Goal: Information Seeking & Learning: Learn about a topic

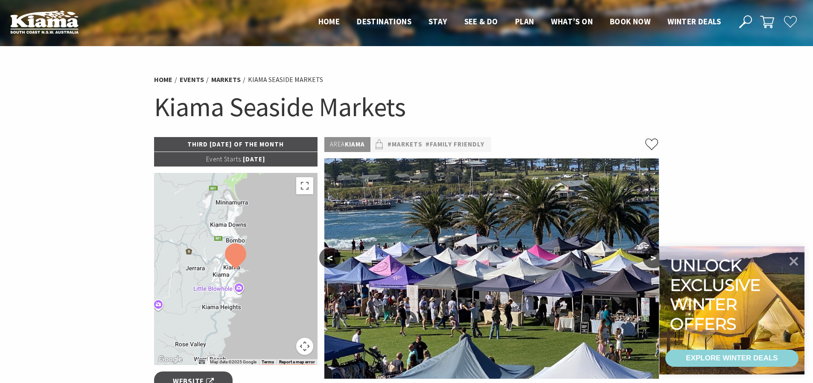
click at [261, 160] on p "Event Starts: 09 Jun 2025" at bounding box center [236, 159] width 164 height 15
click at [430, 151] on p "#Markets #Family Friendly" at bounding box center [430, 144] width 121 height 15
click at [416, 141] on link "#Markets" at bounding box center [404, 144] width 35 height 11
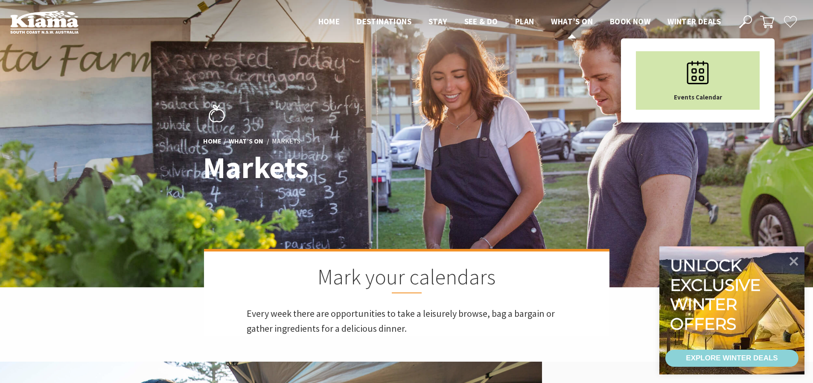
click at [715, 81] on icon "Main Menu" at bounding box center [697, 72] width 43 height 43
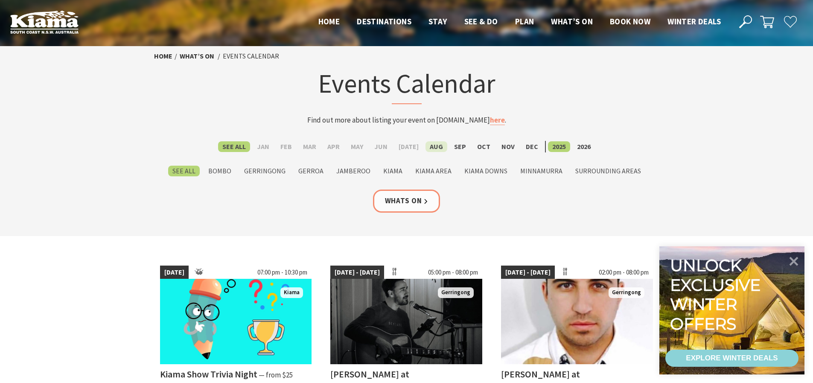
click at [433, 144] on label "Aug" at bounding box center [436, 146] width 22 height 11
click at [0, 0] on input "Aug" at bounding box center [0, 0] width 0 height 0
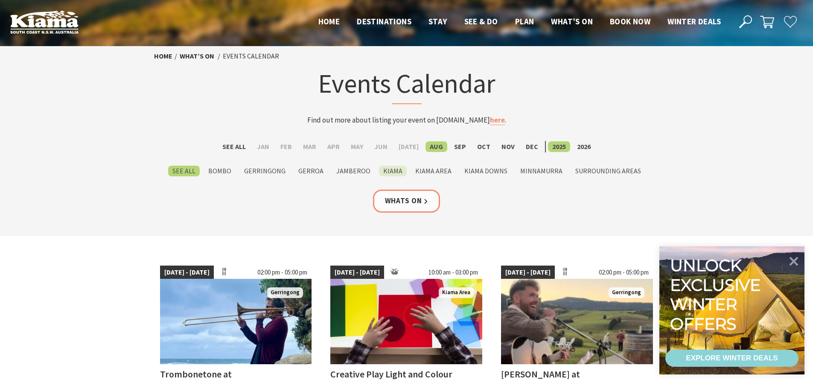
click at [396, 171] on label "Kiama" at bounding box center [393, 170] width 28 height 11
click at [0, 0] on input "Kiama" at bounding box center [0, 0] width 0 height 0
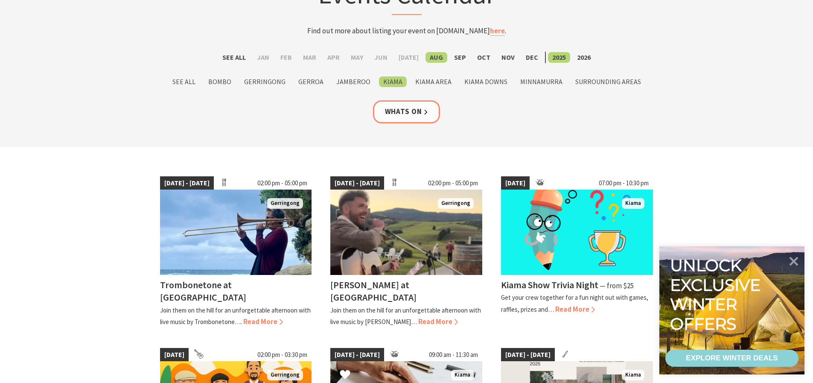
scroll to position [85, 0]
